Goal: Task Accomplishment & Management: Use online tool/utility

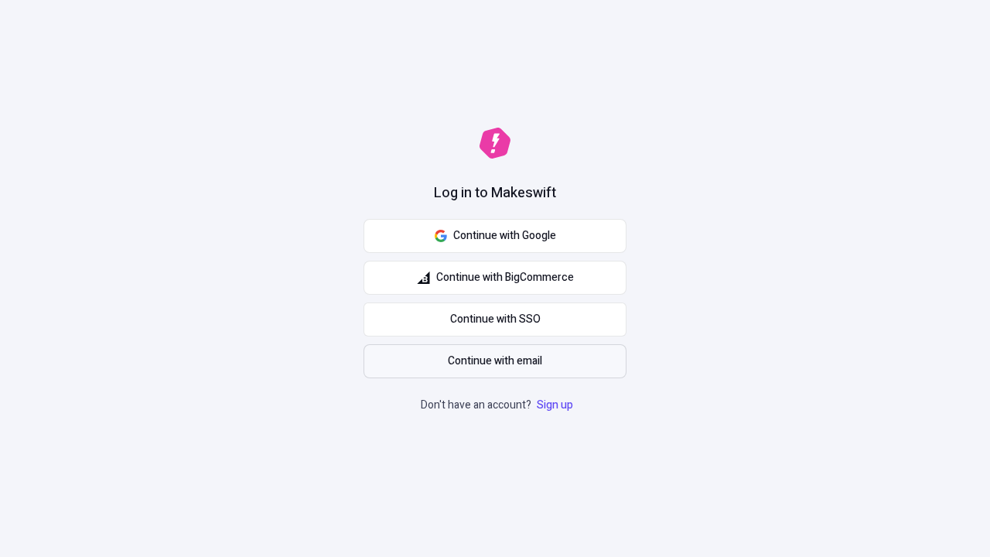
click at [495, 361] on span "Continue with email" at bounding box center [495, 361] width 94 height 17
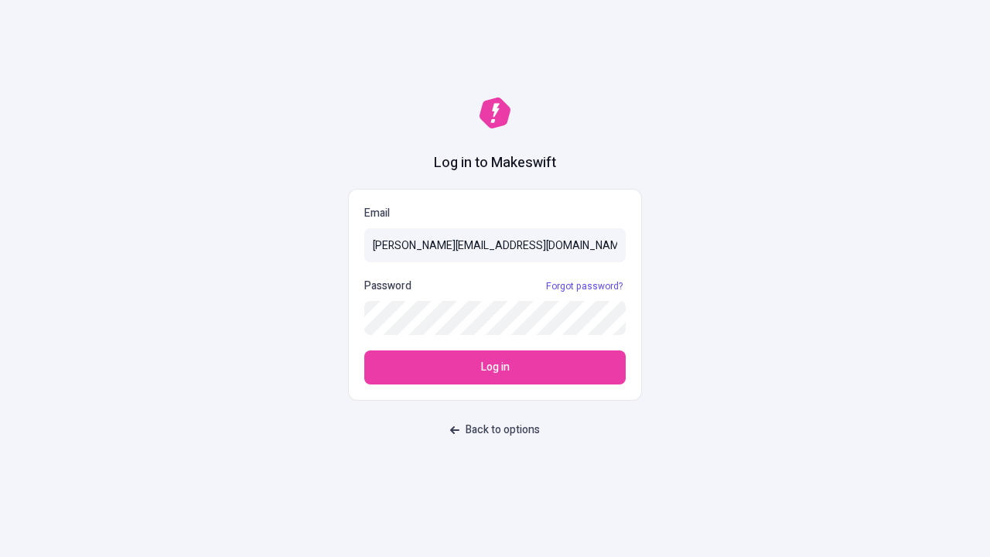
type input "[PERSON_NAME][EMAIL_ADDRESS][DOMAIN_NAME]"
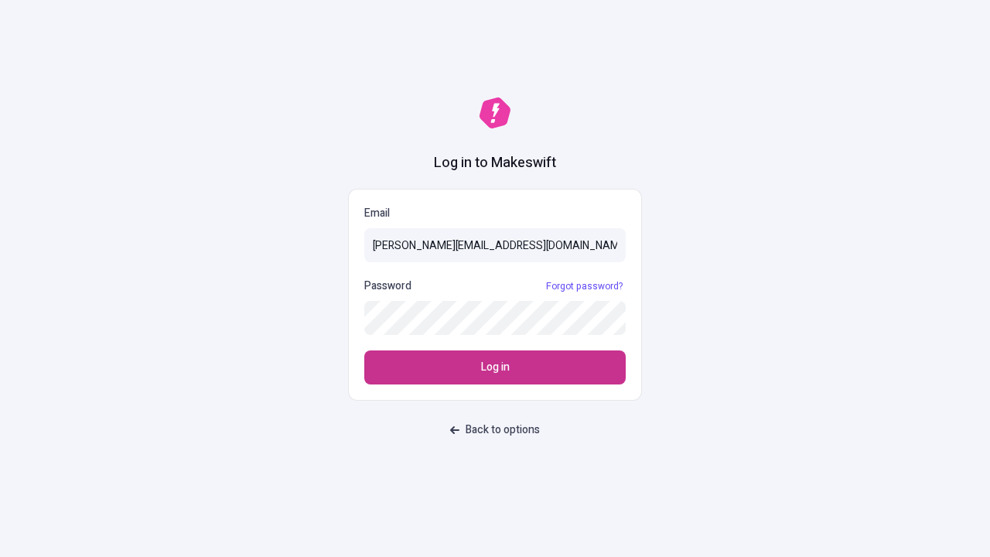
click at [495, 367] on span "Log in" at bounding box center [495, 367] width 29 height 17
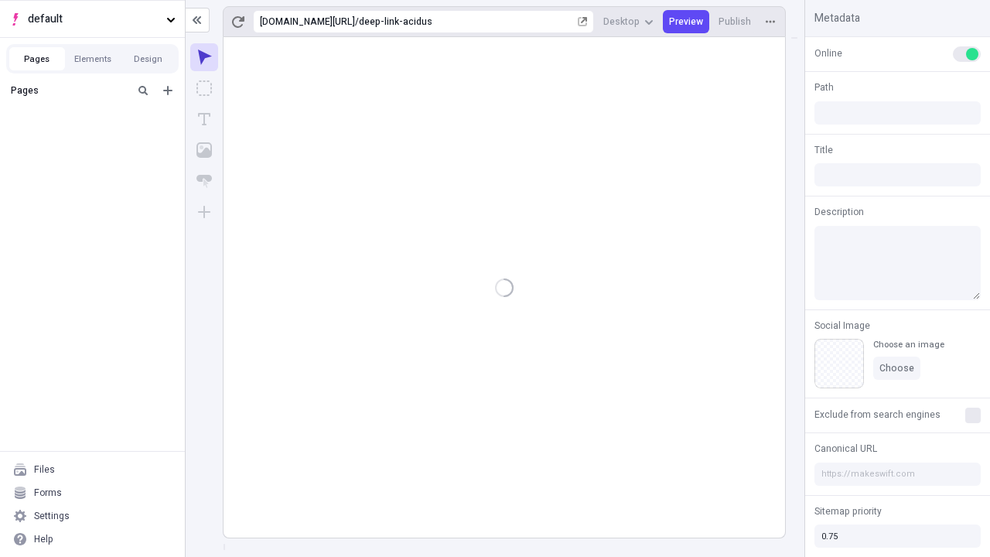
type input "/deep-link-acidus"
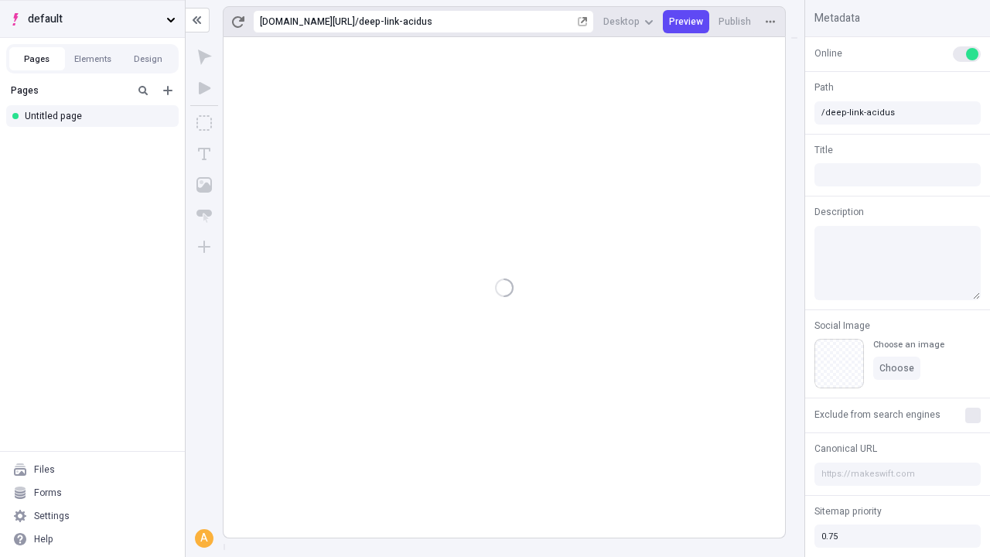
click at [92, 19] on span "default" at bounding box center [94, 19] width 132 height 17
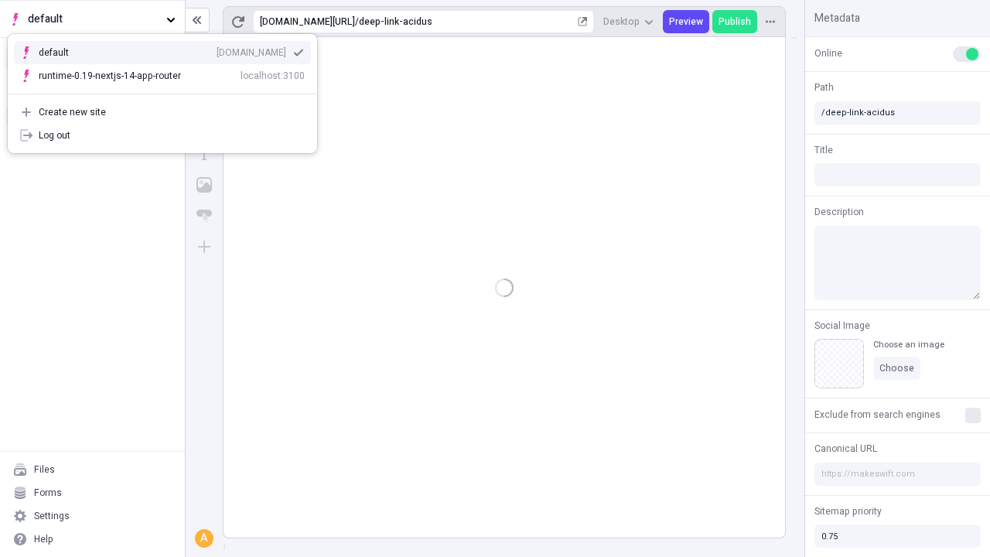
click at [217, 49] on div "qee9k4dy7d.staging.makeswift.site" at bounding box center [252, 52] width 70 height 12
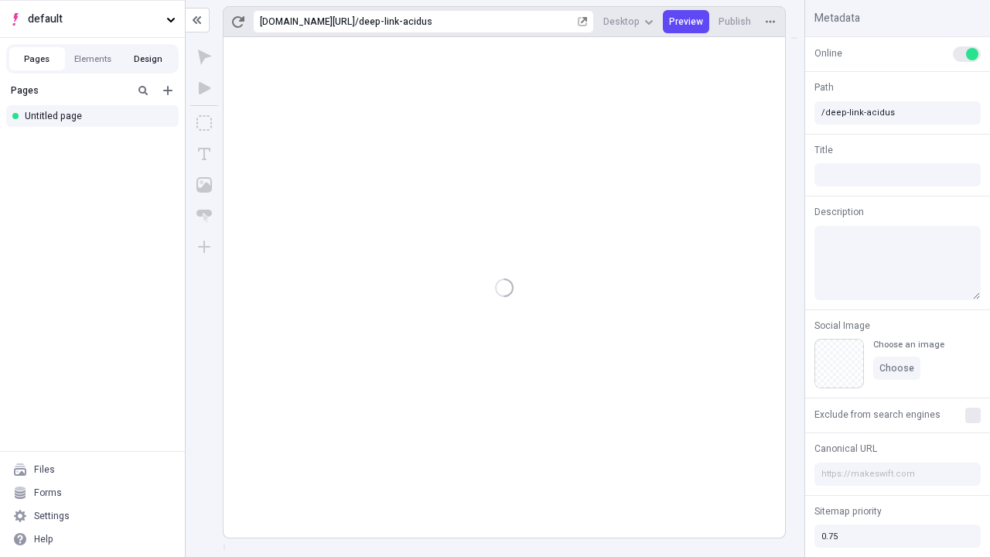
click at [148, 59] on button "Design" at bounding box center [149, 58] width 56 height 23
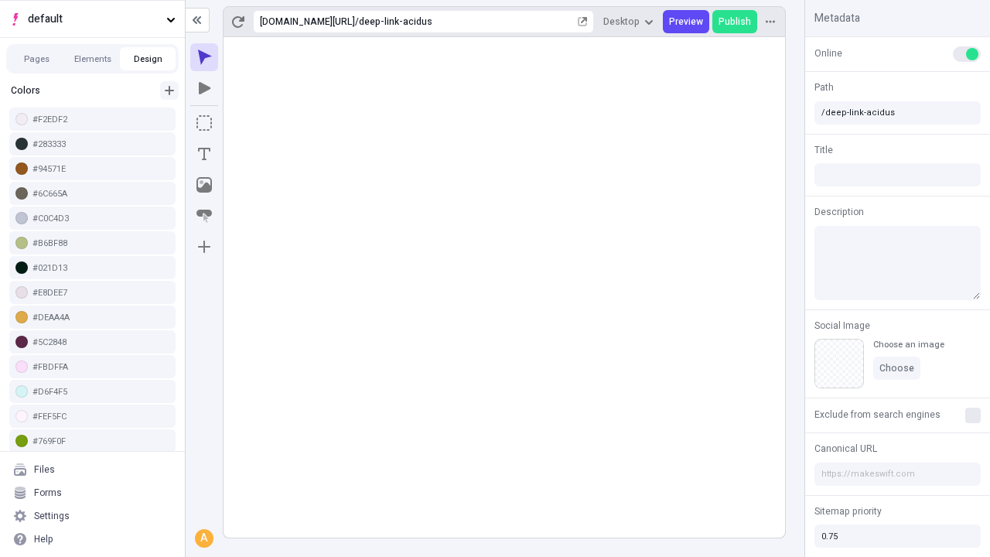
click at [169, 90] on icon "button" at bounding box center [169, 90] width 9 height 9
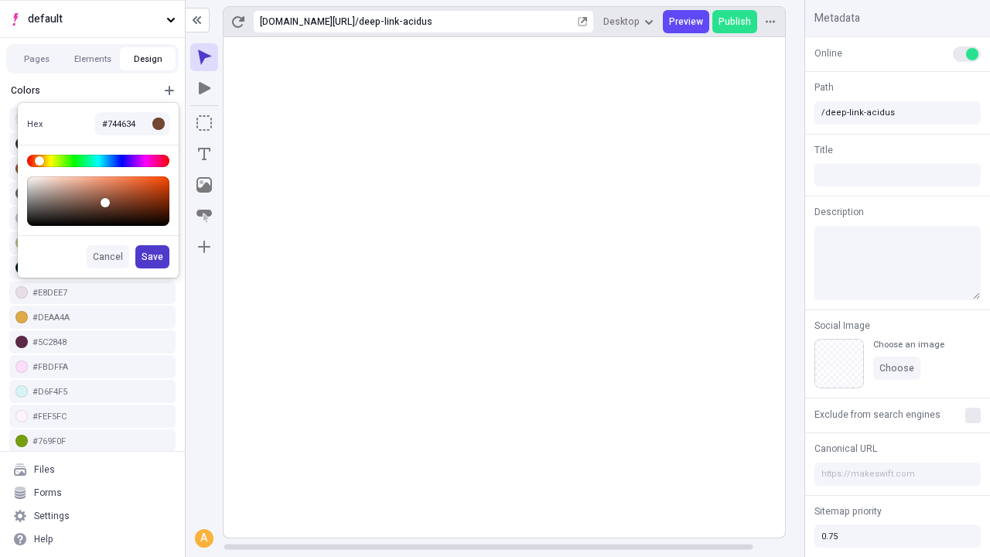
click at [153, 257] on span "Save" at bounding box center [153, 257] width 22 height 12
